Goal: Transaction & Acquisition: Purchase product/service

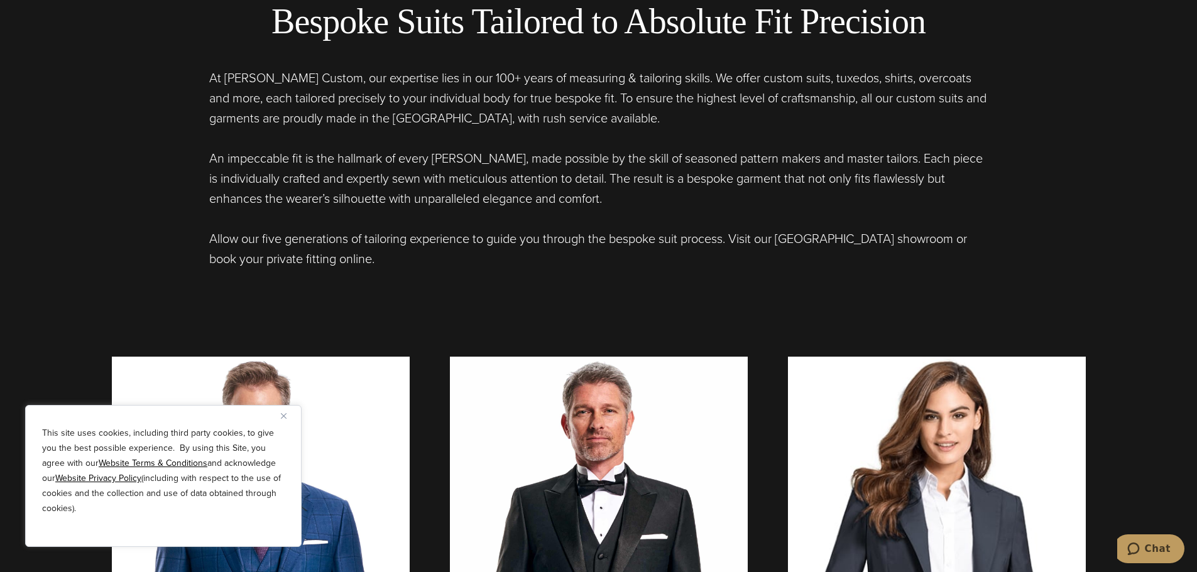
scroll to position [942, 0]
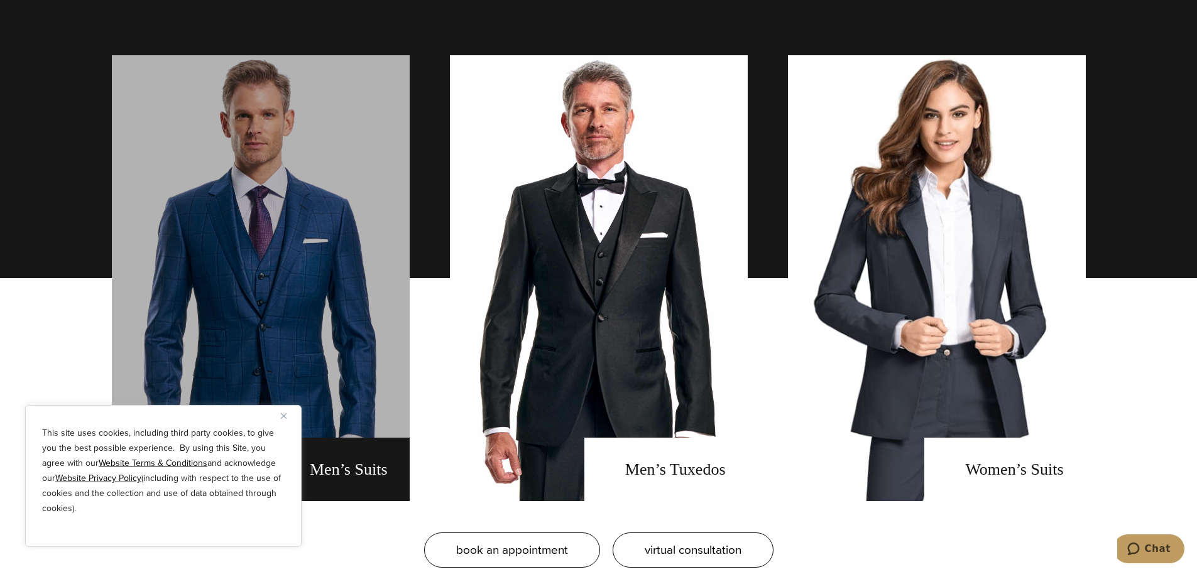
click at [318, 195] on link "men's suits" at bounding box center [261, 278] width 298 height 446
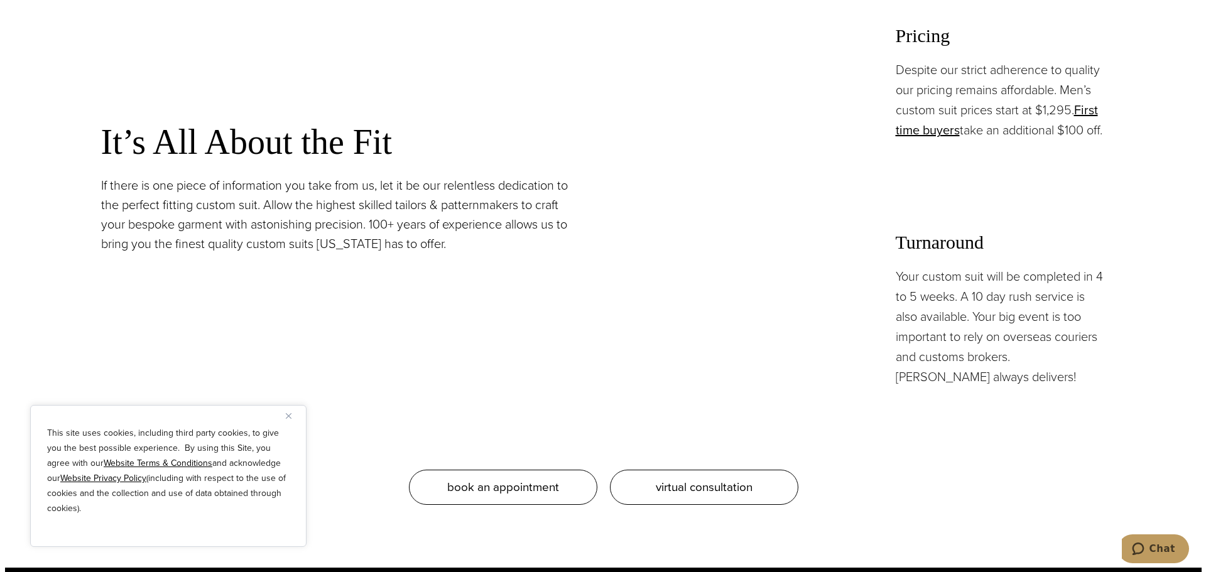
scroll to position [1193, 0]
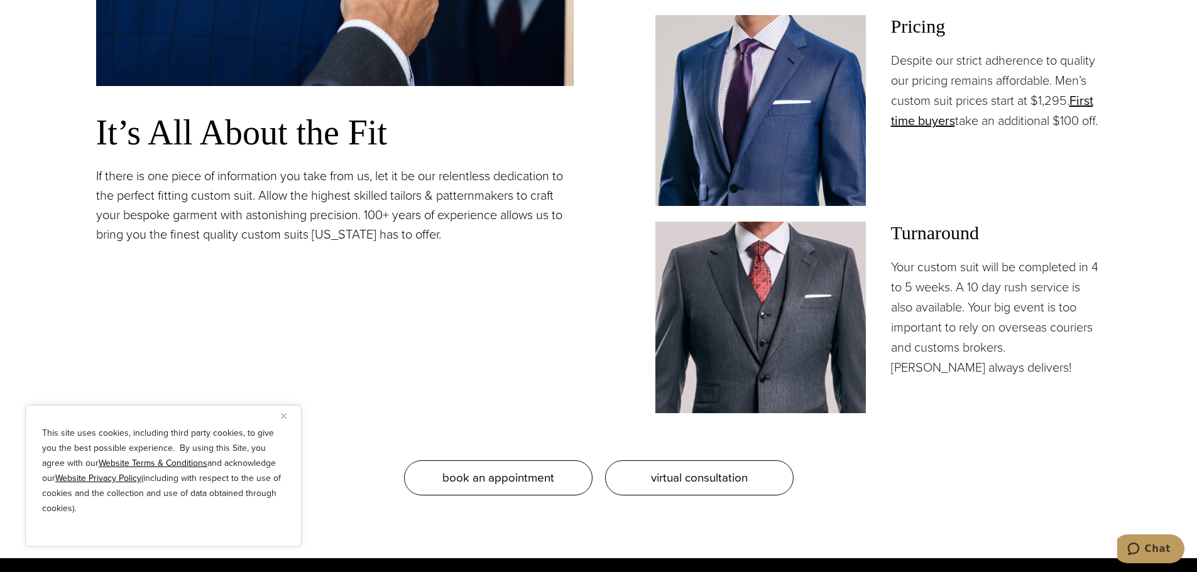
click at [283, 418] on img "Close" at bounding box center [284, 416] width 6 height 6
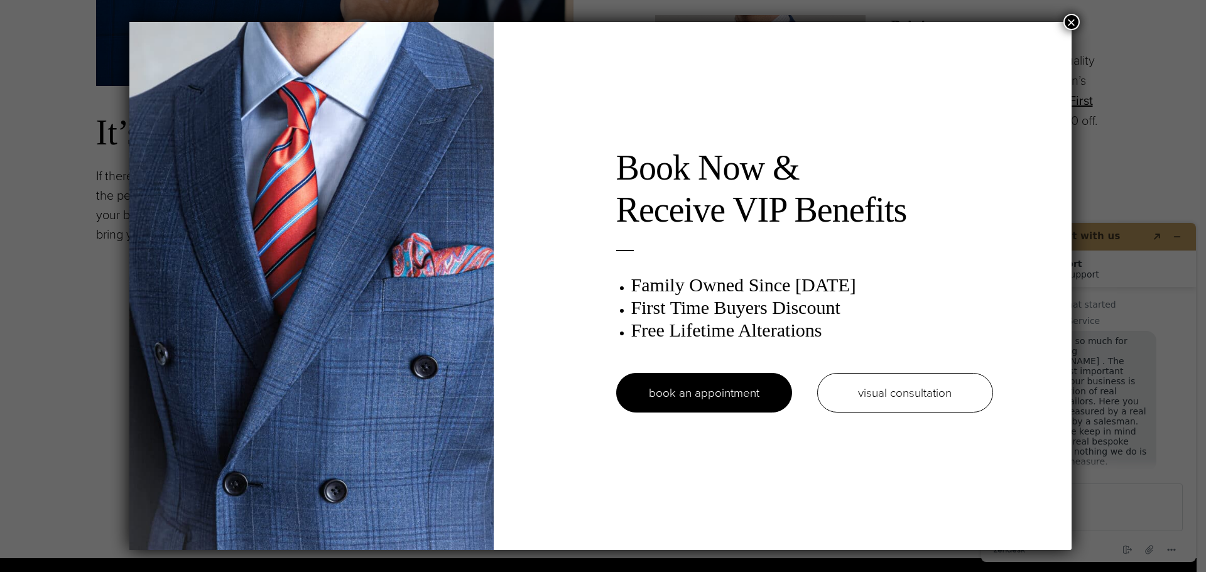
scroll to position [0, 0]
